Goal: Transaction & Acquisition: Book appointment/travel/reservation

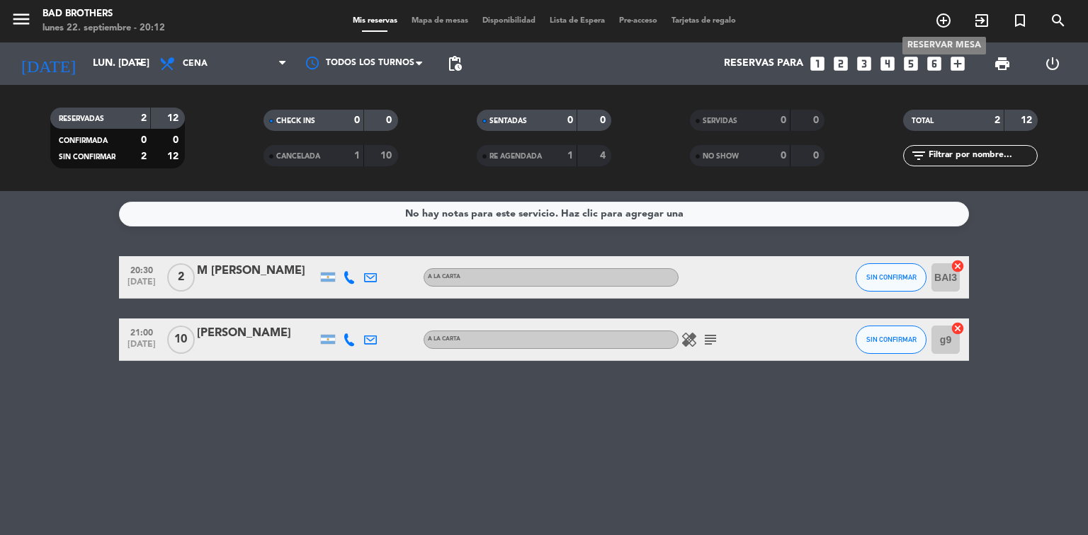
click at [940, 18] on icon "add_circle_outline" at bounding box center [943, 20] width 17 height 17
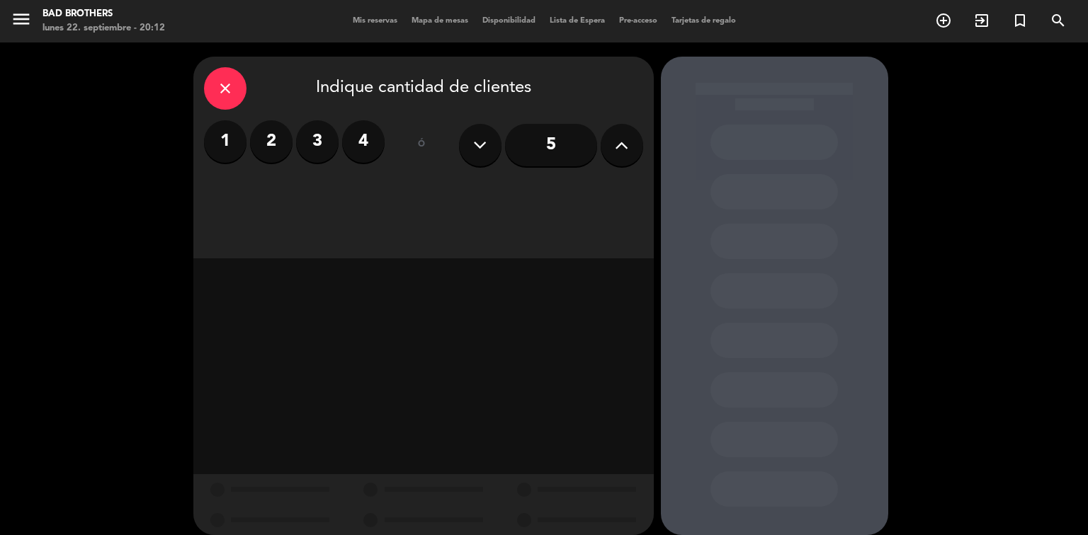
click at [348, 140] on label "4" at bounding box center [363, 141] width 42 height 42
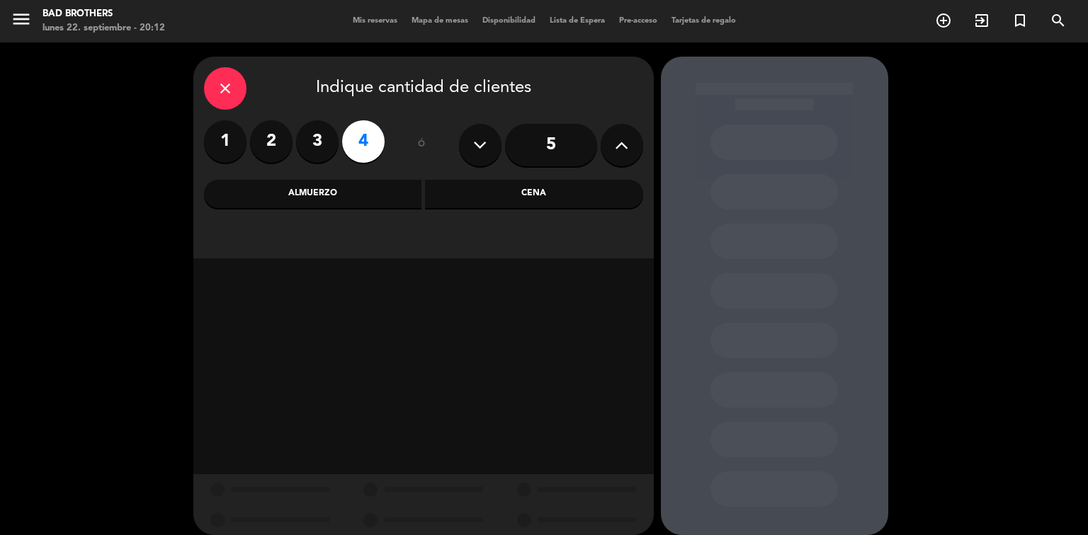
click at [475, 200] on div "Cena" at bounding box center [534, 194] width 218 height 28
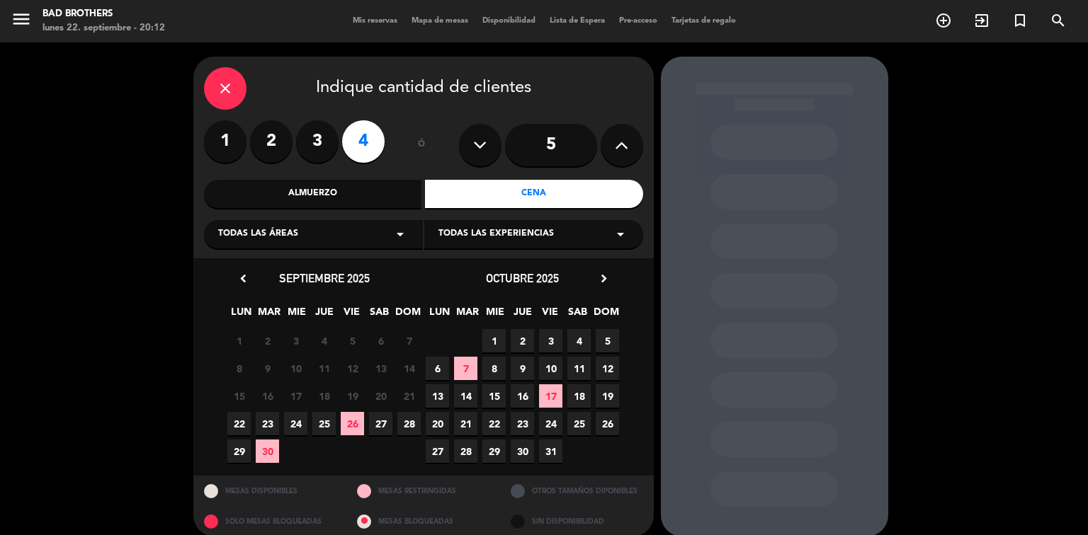
click at [235, 420] on span "22" at bounding box center [238, 423] width 23 height 23
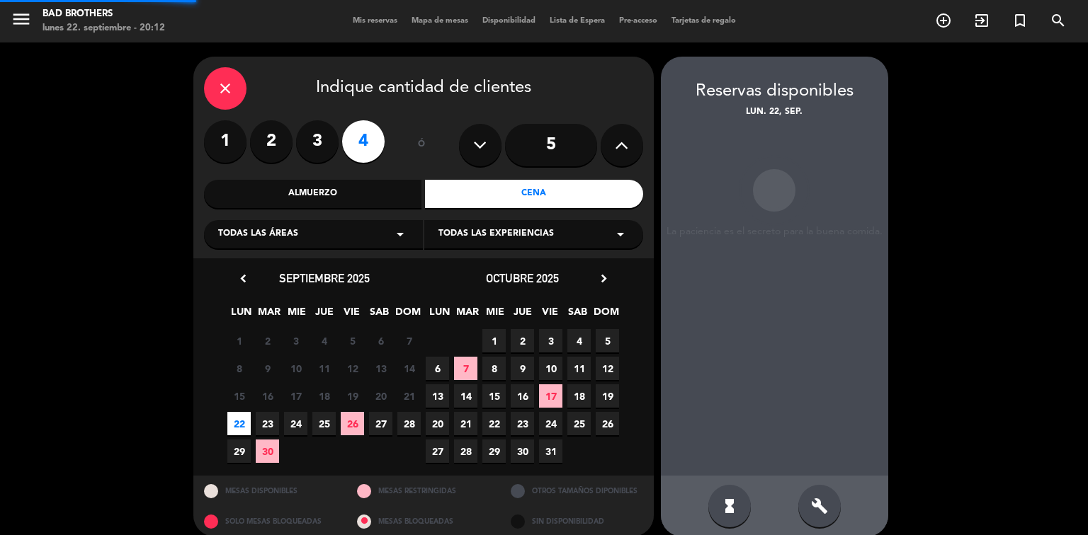
scroll to position [14, 0]
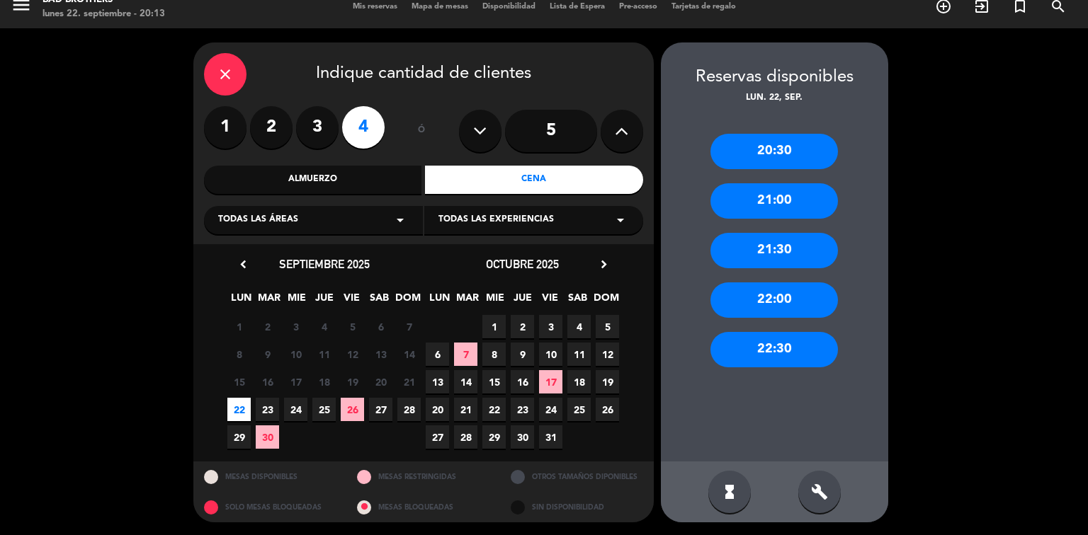
click at [767, 207] on div "21:00" at bounding box center [773, 200] width 127 height 35
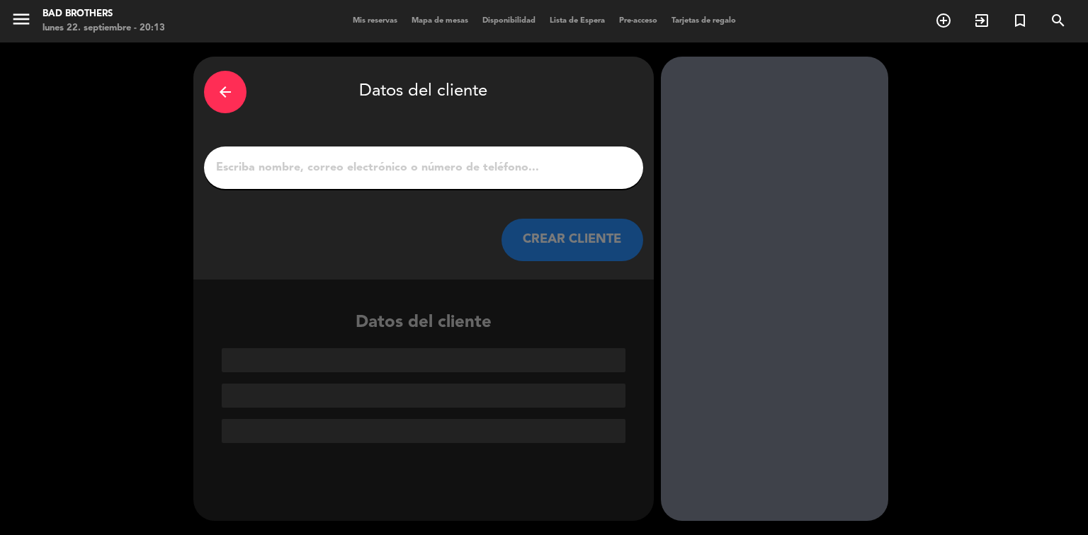
click at [356, 168] on input "1" at bounding box center [424, 168] width 418 height 20
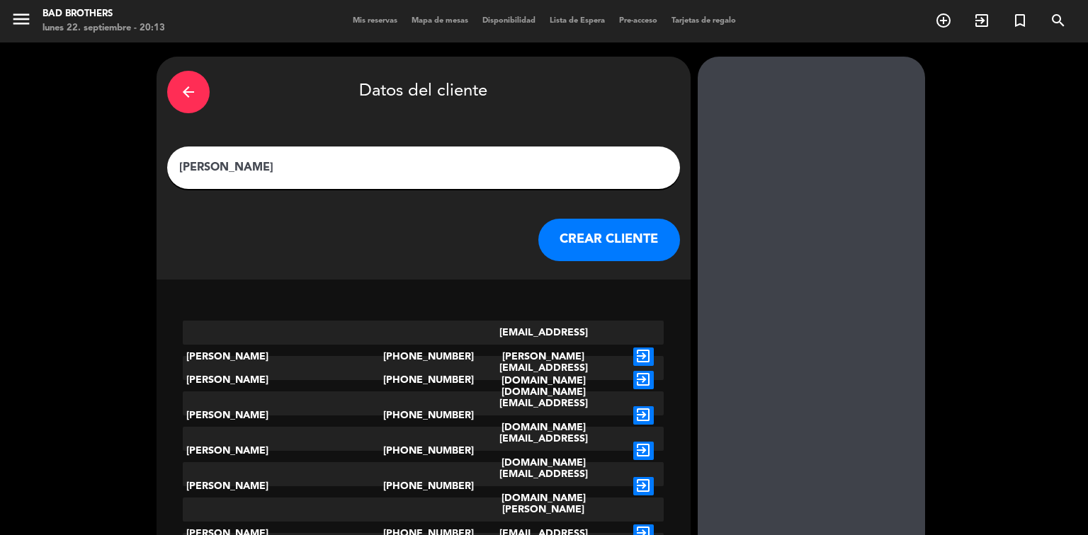
type input "[PERSON_NAME]"
click at [538, 239] on button "CREAR CLIENTE" at bounding box center [609, 240] width 142 height 42
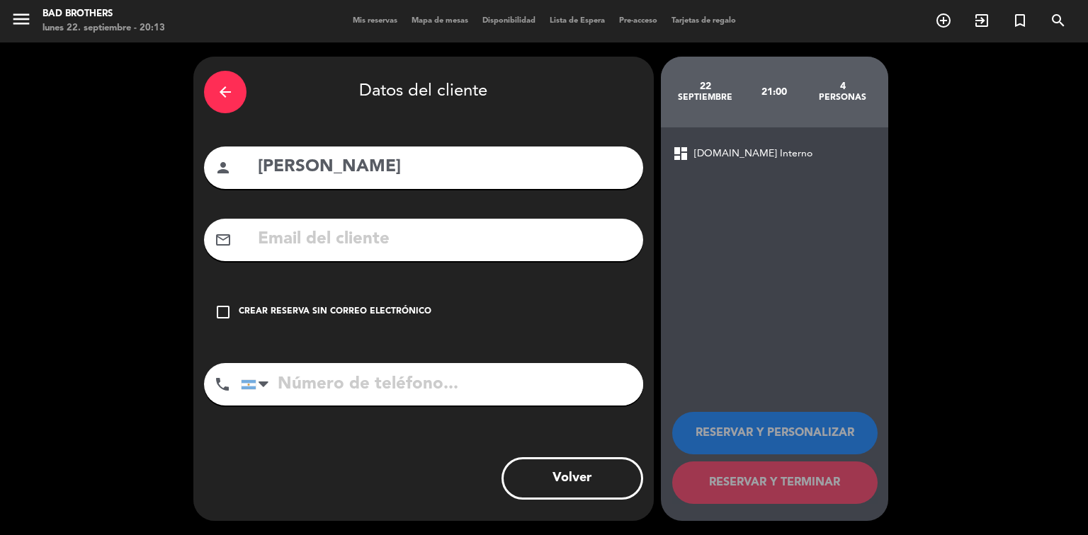
click at [219, 314] on icon "check_box_outline_blank" at bounding box center [223, 312] width 17 height 17
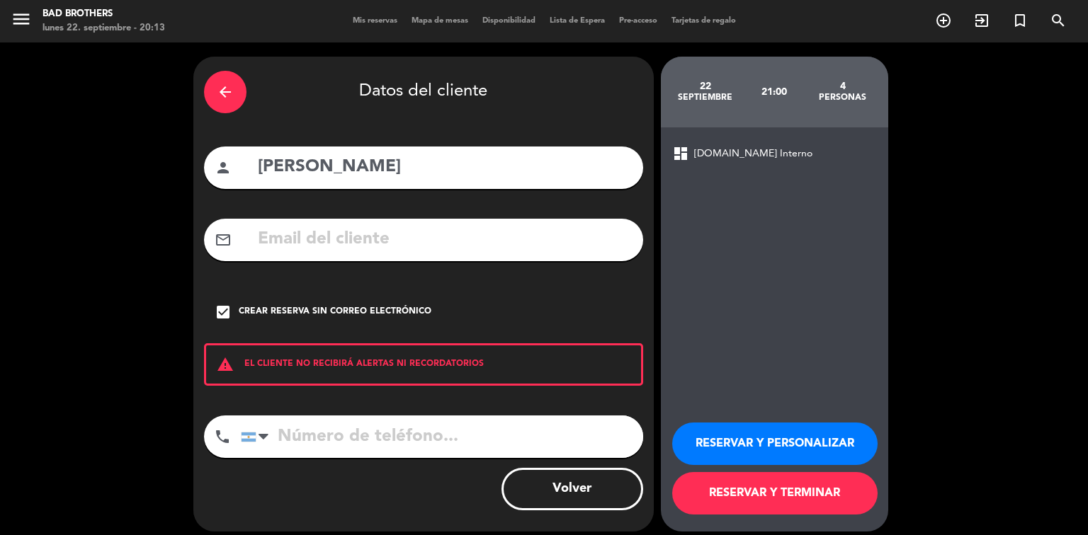
click at [770, 496] on button "RESERVAR Y TERMINAR" at bounding box center [774, 493] width 205 height 42
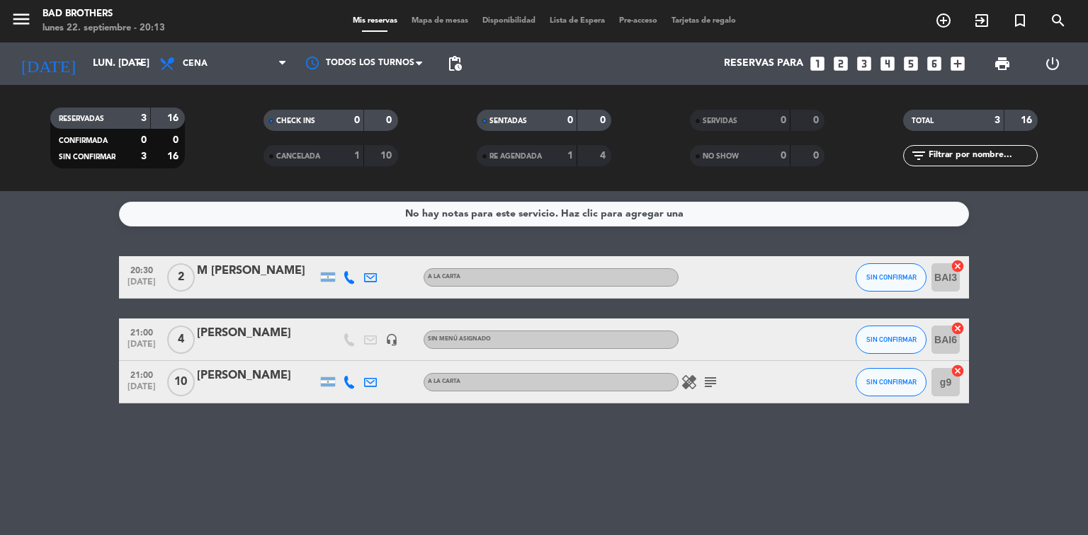
click at [711, 382] on icon "subject" at bounding box center [710, 382] width 17 height 17
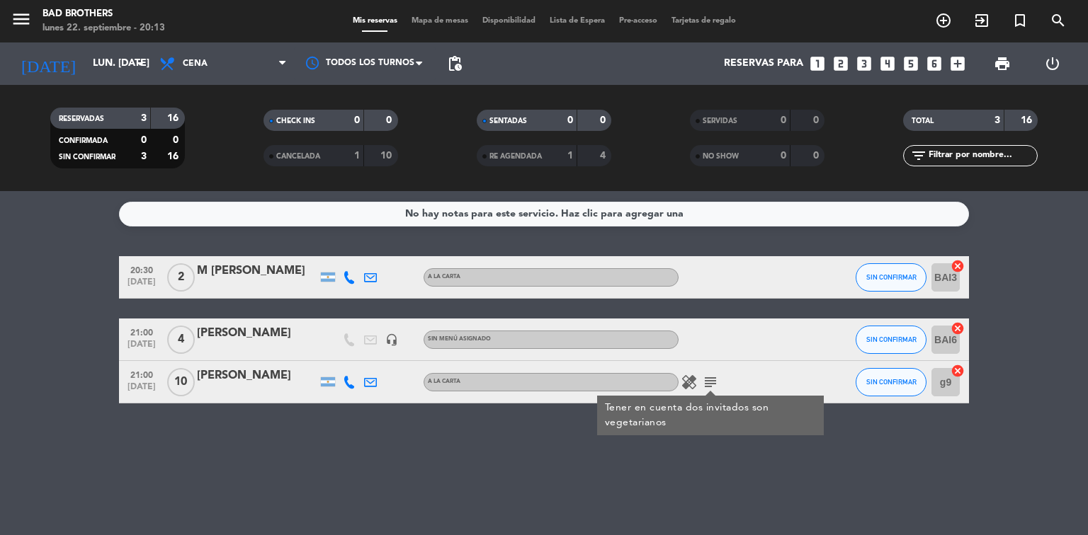
click at [68, 215] on service-notes "No hay notas para este servicio. Haz clic para agregar una" at bounding box center [544, 214] width 1088 height 25
